Goal: Information Seeking & Learning: Learn about a topic

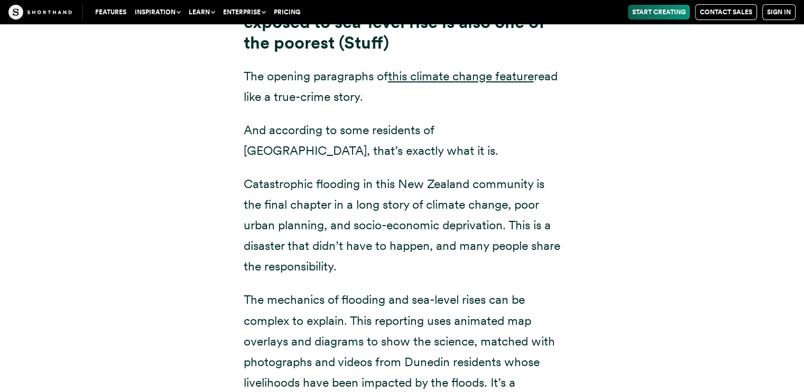
scroll to position [4101, 0]
click at [518, 69] on link "this climate change feature" at bounding box center [461, 76] width 146 height 15
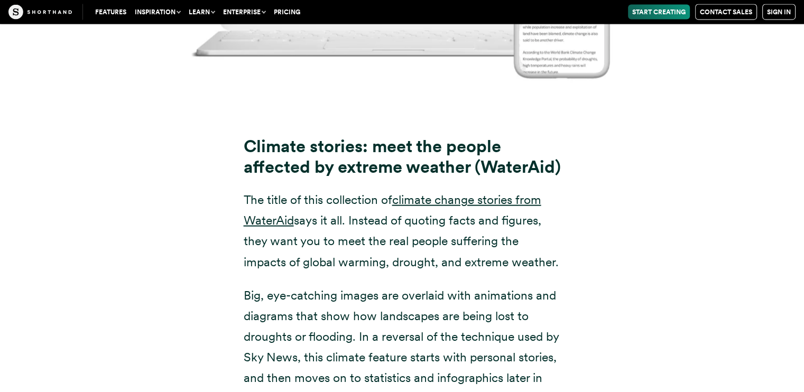
scroll to position [6405, 0]
click at [424, 201] on link "climate change stories from WaterAid" at bounding box center [393, 209] width 298 height 35
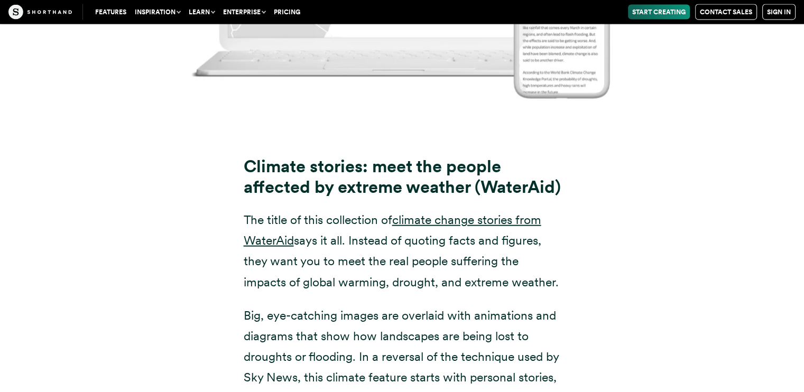
scroll to position [6384, 0]
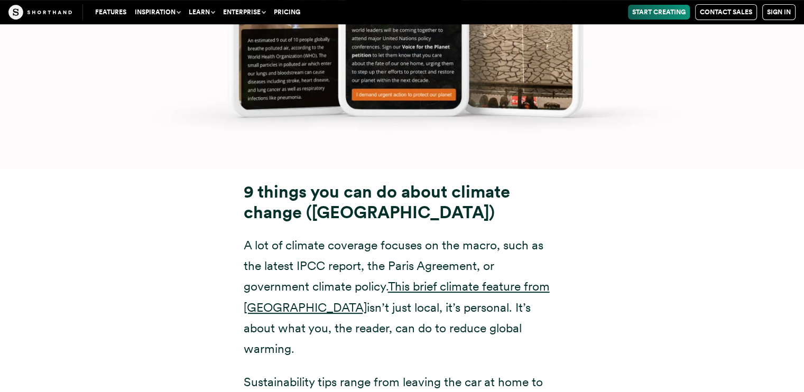
scroll to position [12366, 0]
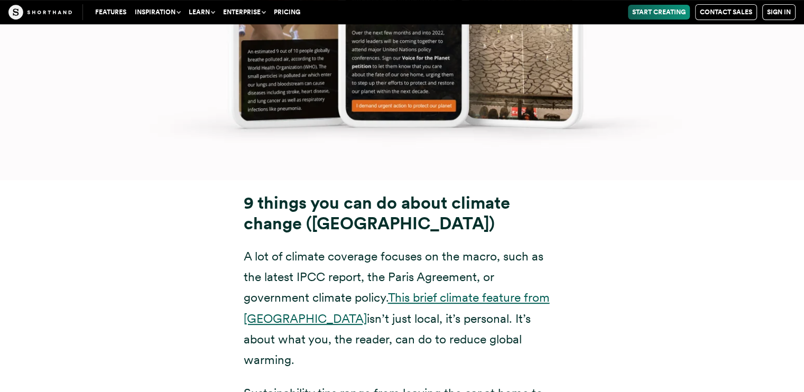
click at [440, 290] on link "This brief climate feature from [GEOGRAPHIC_DATA]" at bounding box center [397, 307] width 306 height 35
